Goal: Download file/media

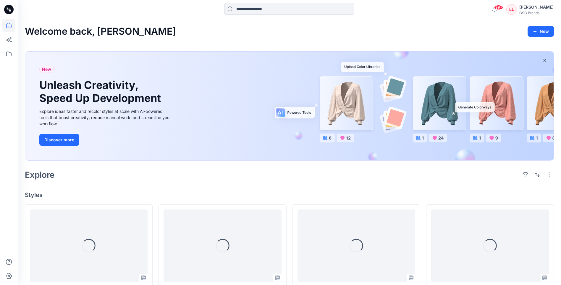
click at [247, 9] on input at bounding box center [289, 9] width 130 height 12
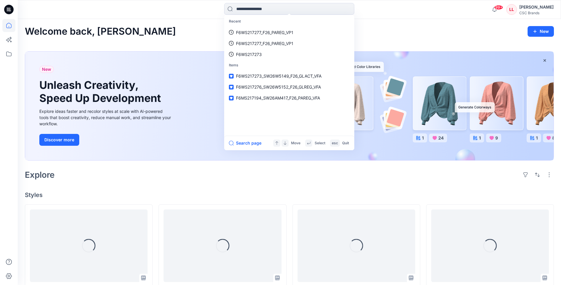
paste input "**********"
type input "**********"
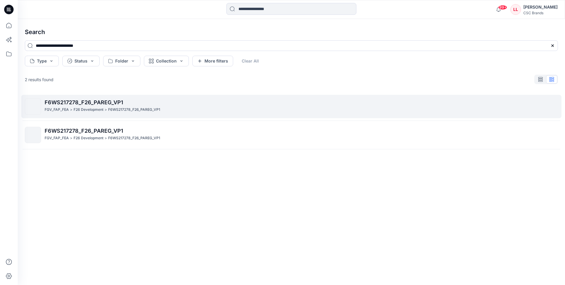
click at [103, 110] on p "F26 Development" at bounding box center [89, 109] width 30 height 6
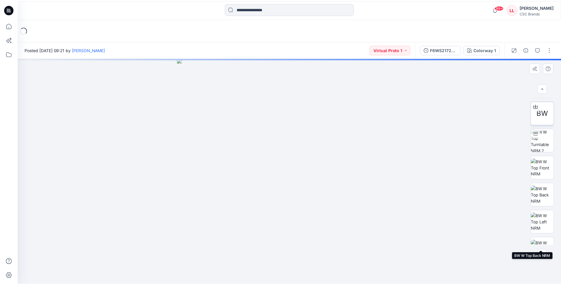
scroll to position [5, 0]
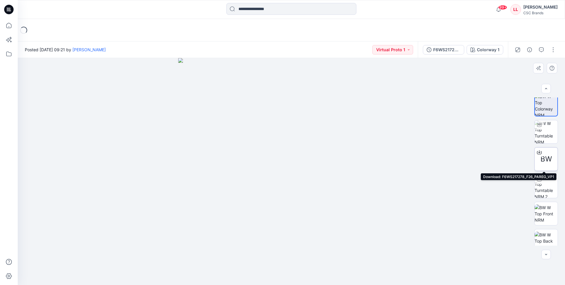
click at [543, 151] on div "BW" at bounding box center [547, 159] width 24 height 24
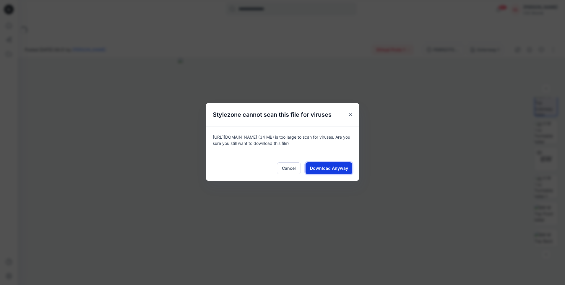
click at [316, 167] on span "Download Anyway" at bounding box center [329, 168] width 38 height 6
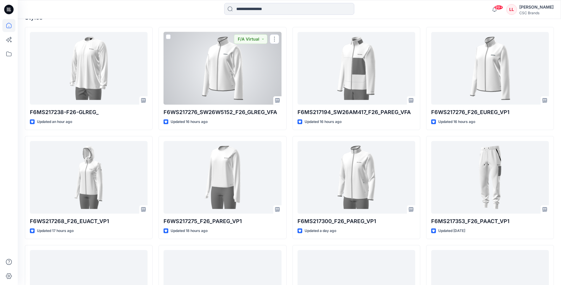
scroll to position [177, 0]
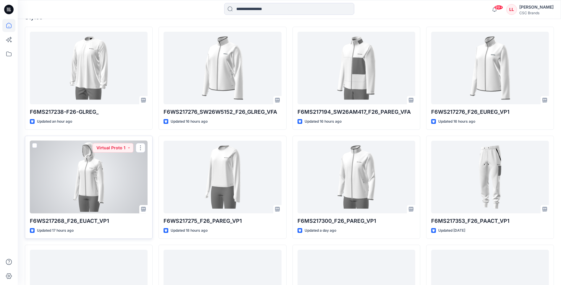
click at [119, 177] on div at bounding box center [89, 176] width 118 height 72
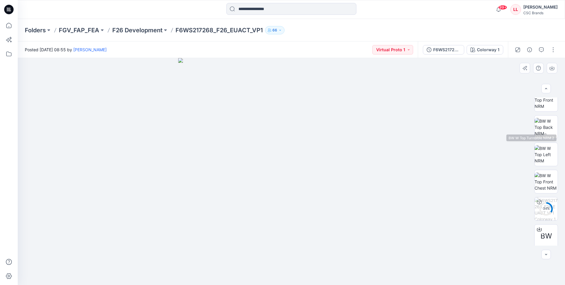
scroll to position [93, 0]
click at [546, 125] on img at bounding box center [546, 124] width 23 height 19
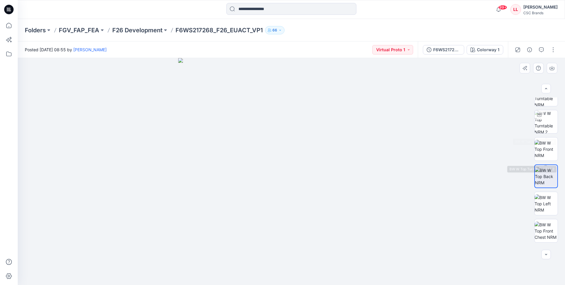
scroll to position [5, 0]
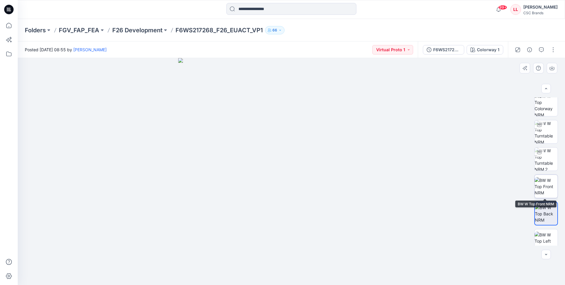
click at [545, 185] on img at bounding box center [546, 186] width 23 height 19
